Goal: Task Accomplishment & Management: Complete application form

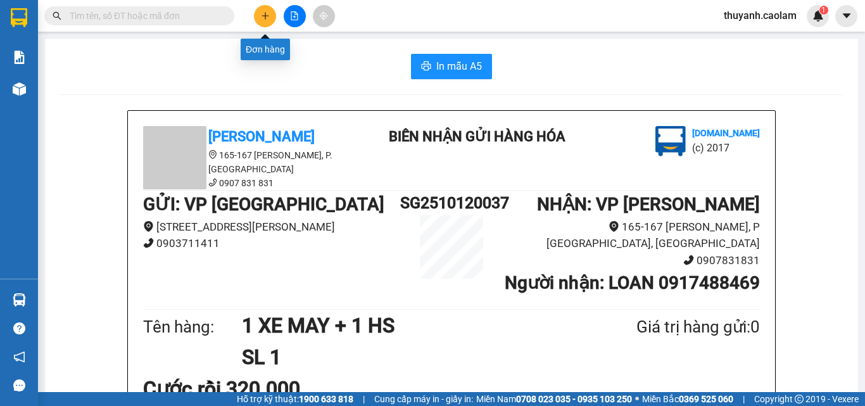
click at [268, 18] on icon "plus" at bounding box center [265, 15] width 9 height 9
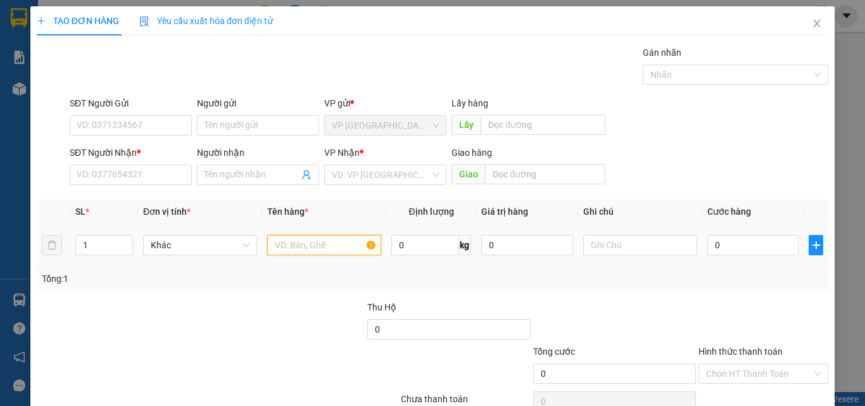
click at [327, 246] on input "text" at bounding box center [324, 245] width 114 height 20
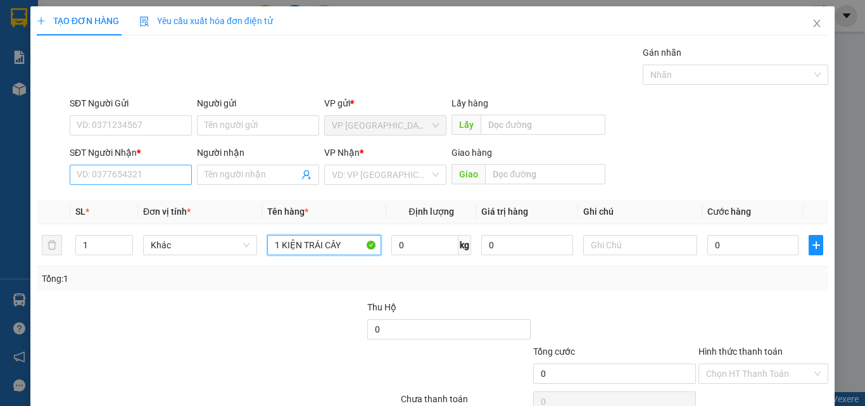
type input "1 KIỆN TRÁI CÂY"
click at [126, 174] on input "SĐT Người Nhận *" at bounding box center [131, 175] width 122 height 20
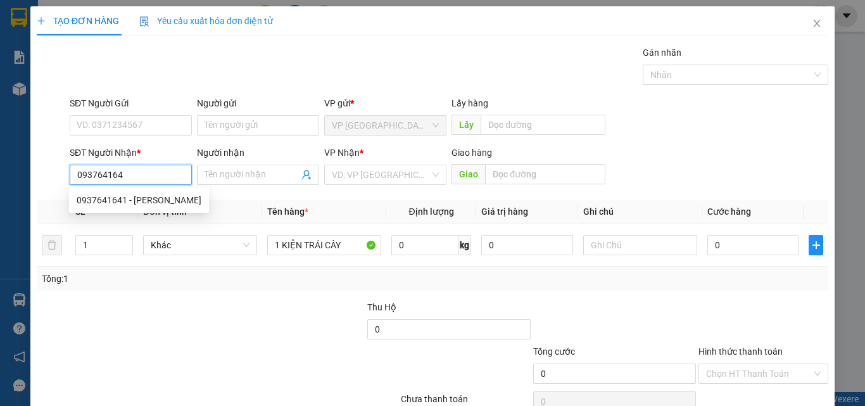
type input "0937641641"
click at [134, 196] on div "0937641641 - [PERSON_NAME]" at bounding box center [139, 200] width 125 height 14
type input "THAO"
type input "KM 12"
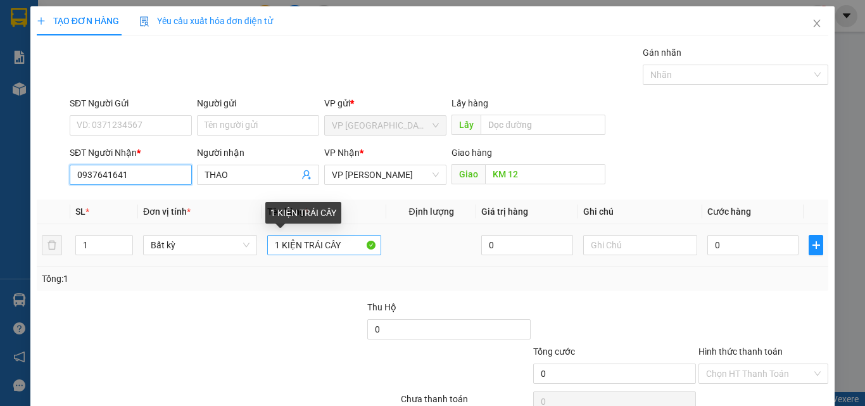
type input "0937641641"
drag, startPoint x: 357, startPoint y: 245, endPoint x: 299, endPoint y: 250, distance: 57.8
click at [299, 250] on input "1 KIỆN TRÁI CÂY" at bounding box center [324, 245] width 114 height 20
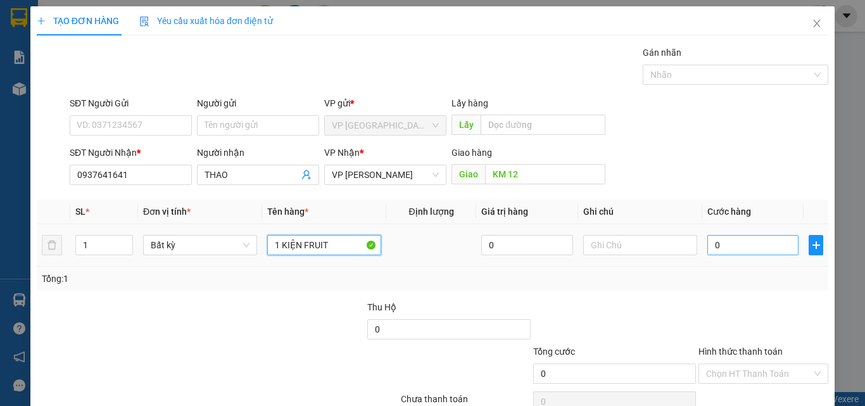
type input "1 KIỆN FRUIT"
click at [729, 248] on input "0" at bounding box center [753, 245] width 91 height 20
type input "4"
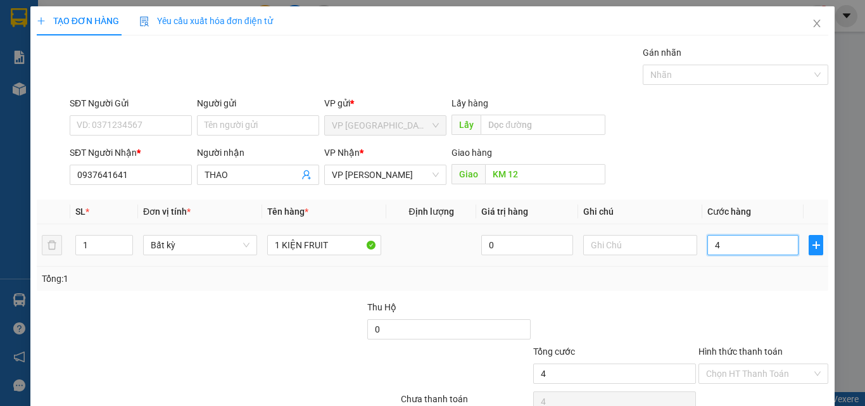
type input "40"
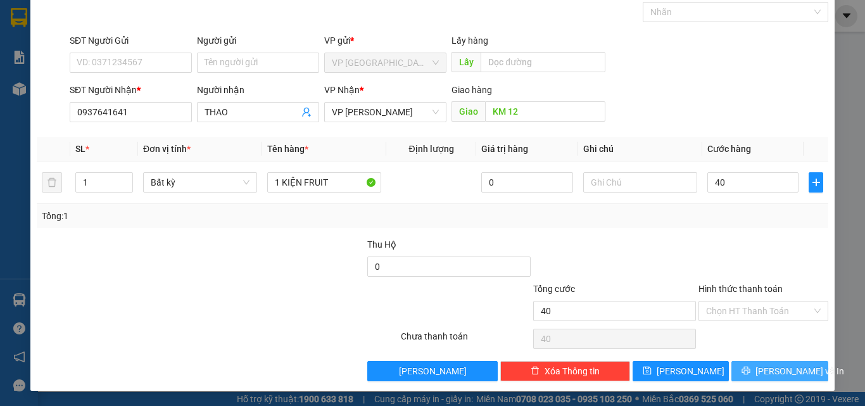
type input "40.000"
click at [751, 367] on icon "printer" at bounding box center [746, 370] width 9 height 9
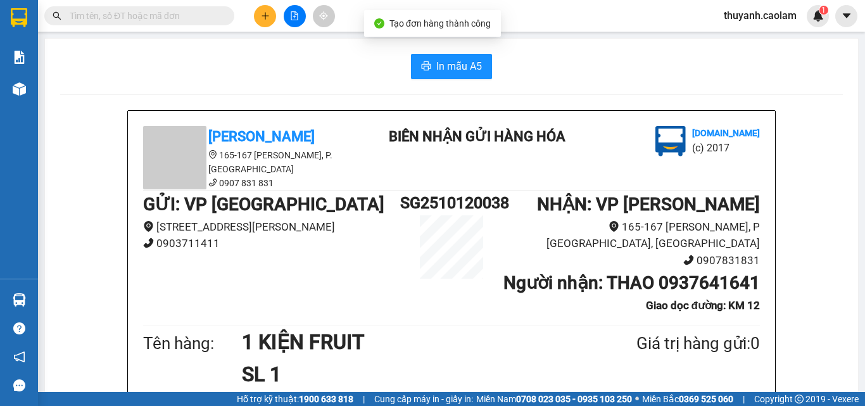
click at [450, 60] on span "In mẫu A5" at bounding box center [459, 66] width 46 height 16
click at [277, 13] on div at bounding box center [294, 16] width 95 height 22
click at [269, 13] on icon "plus" at bounding box center [265, 15] width 9 height 9
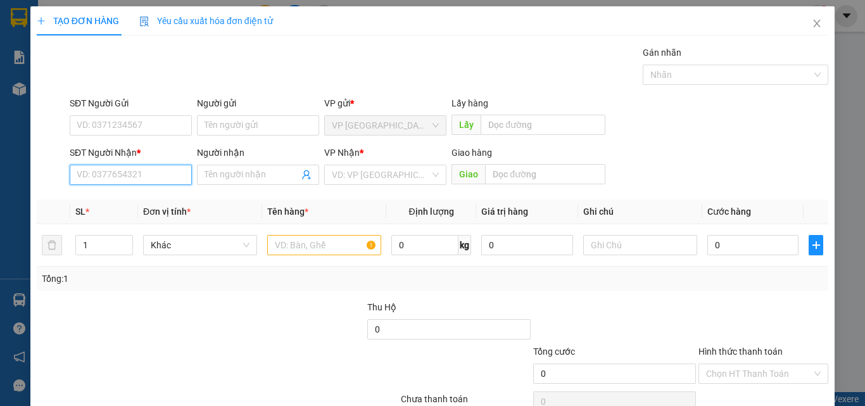
click at [168, 170] on input "SĐT Người Nhận *" at bounding box center [131, 175] width 122 height 20
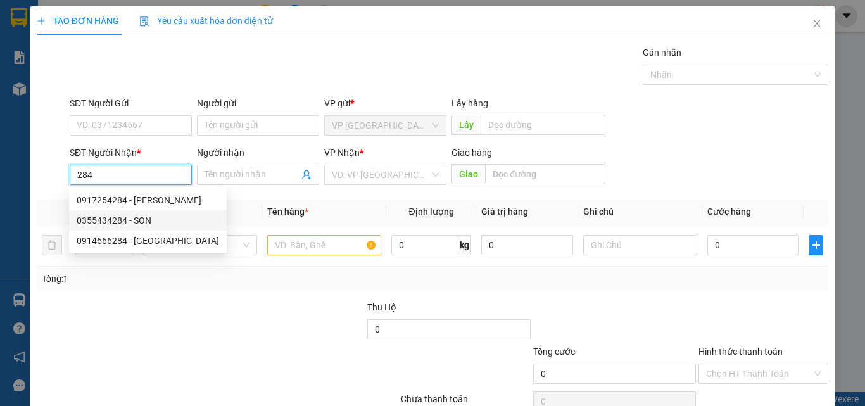
click at [159, 223] on div "0355434284 - SON" at bounding box center [148, 220] width 143 height 14
type input "0355434284"
type input "SON"
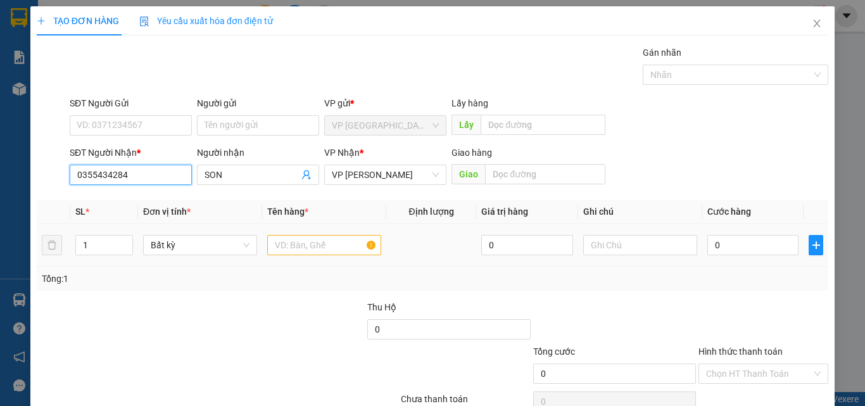
type input "0355434284"
click at [314, 248] on input "text" at bounding box center [324, 245] width 114 height 20
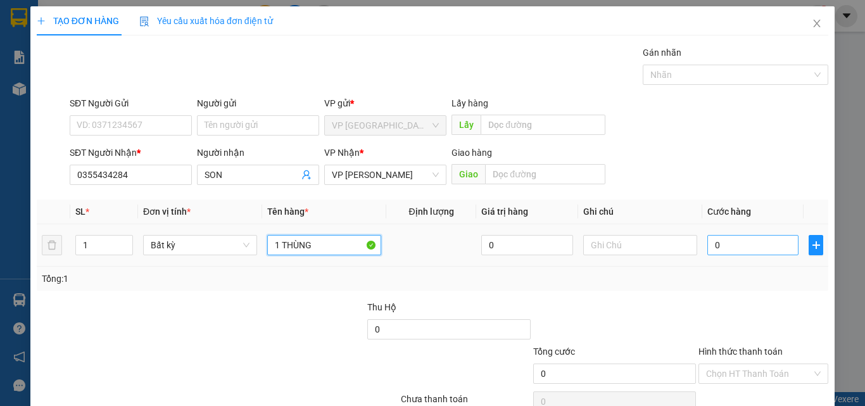
type input "1 THÙNG"
click at [731, 252] on input "0" at bounding box center [753, 245] width 91 height 20
type input "6"
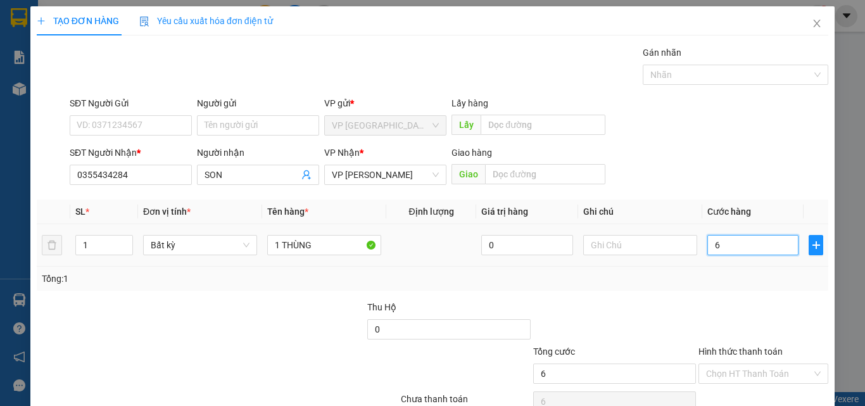
type input "60"
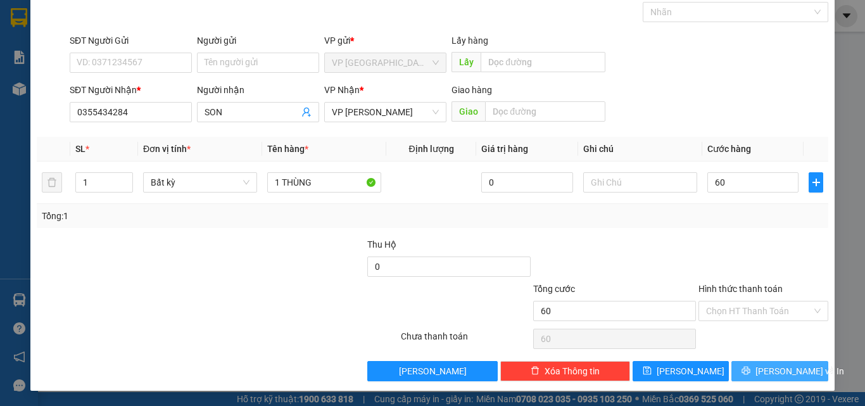
type input "60.000"
click at [758, 365] on button "[PERSON_NAME] và In" at bounding box center [780, 371] width 97 height 20
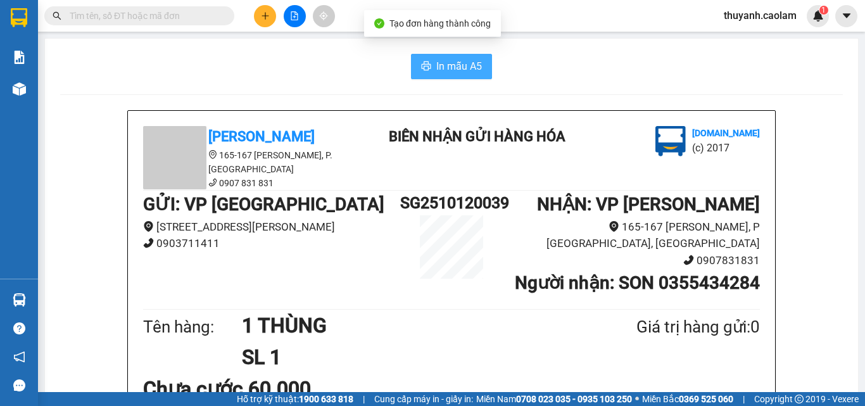
click at [471, 65] on span "In mẫu A5" at bounding box center [459, 66] width 46 height 16
click at [271, 16] on button at bounding box center [265, 16] width 22 height 22
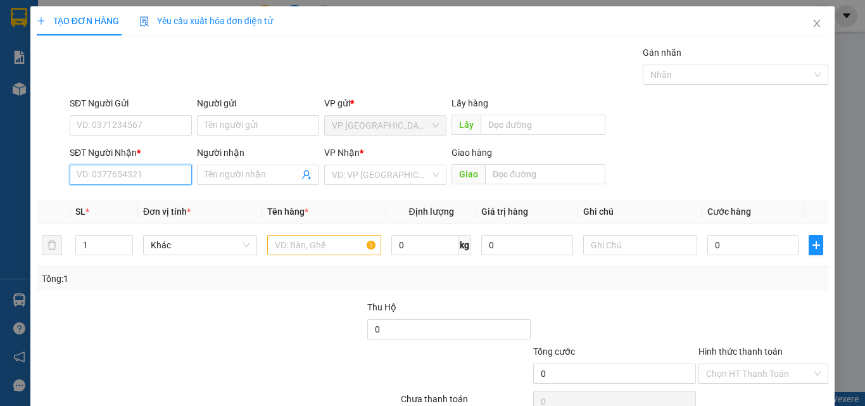
click at [136, 169] on input "SĐT Người Nhận *" at bounding box center [131, 175] width 122 height 20
type input "0396376952"
click at [170, 180] on input "0396376952" at bounding box center [131, 175] width 122 height 20
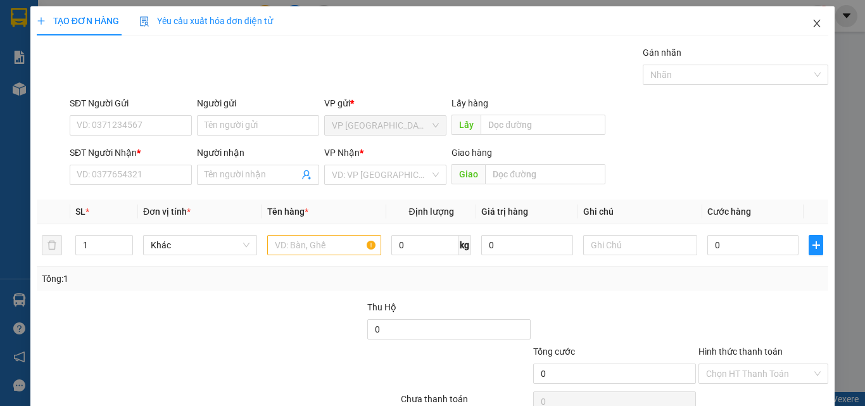
click at [812, 28] on icon "close" at bounding box center [817, 23] width 10 height 10
